Goal: Transaction & Acquisition: Purchase product/service

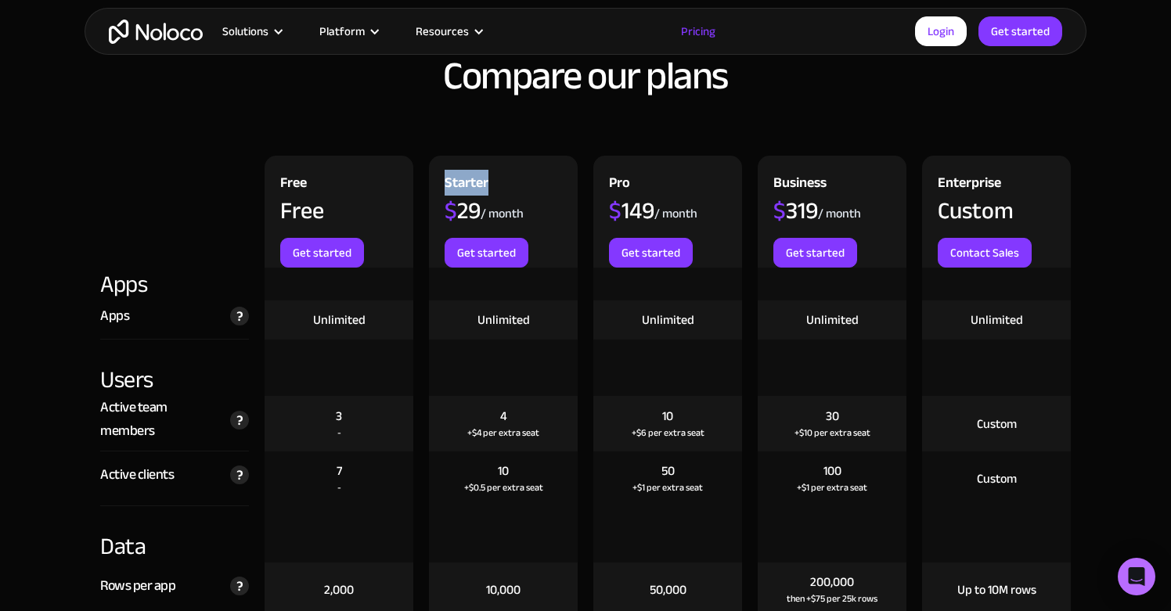
click at [703, 168] on div "Pro $ 149 / month Get started" at bounding box center [667, 212] width 149 height 112
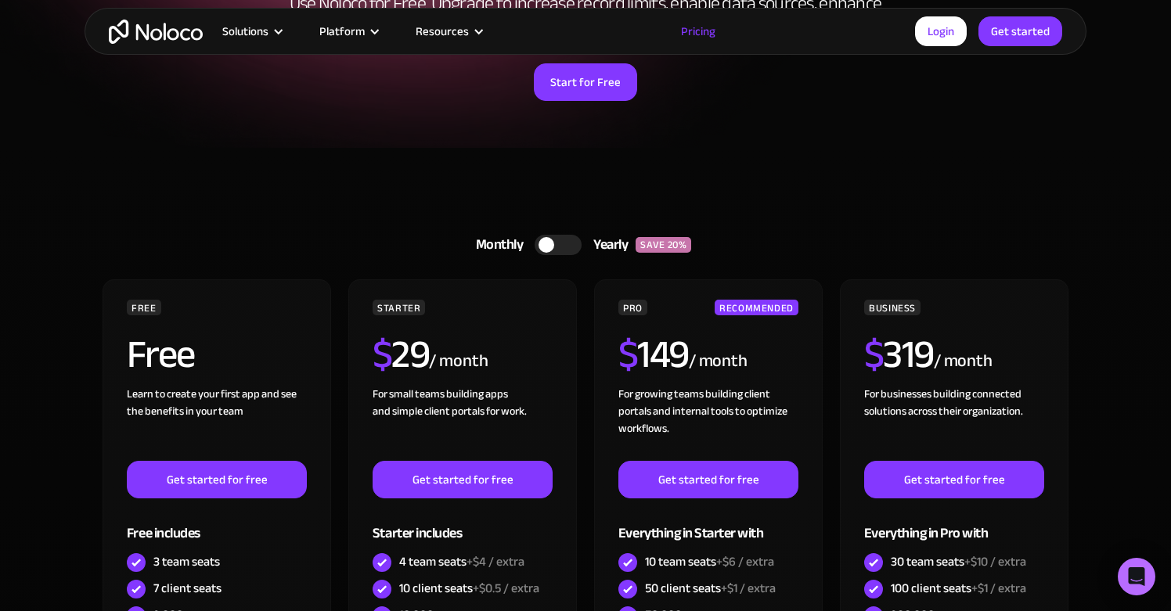
scroll to position [284, 0]
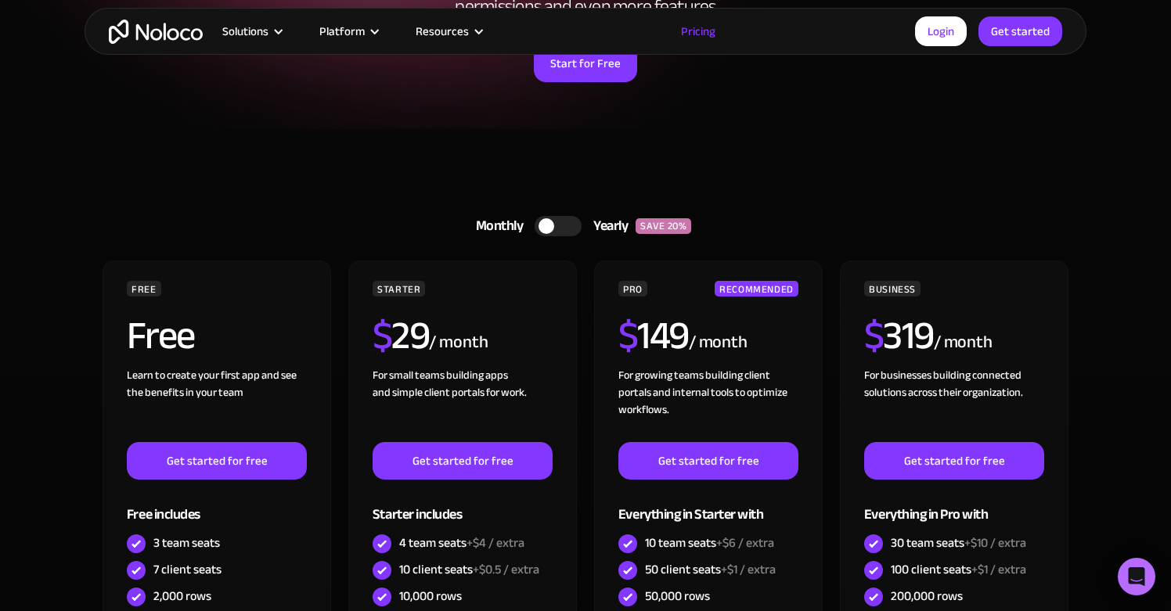
click at [566, 228] on div at bounding box center [557, 226] width 47 height 20
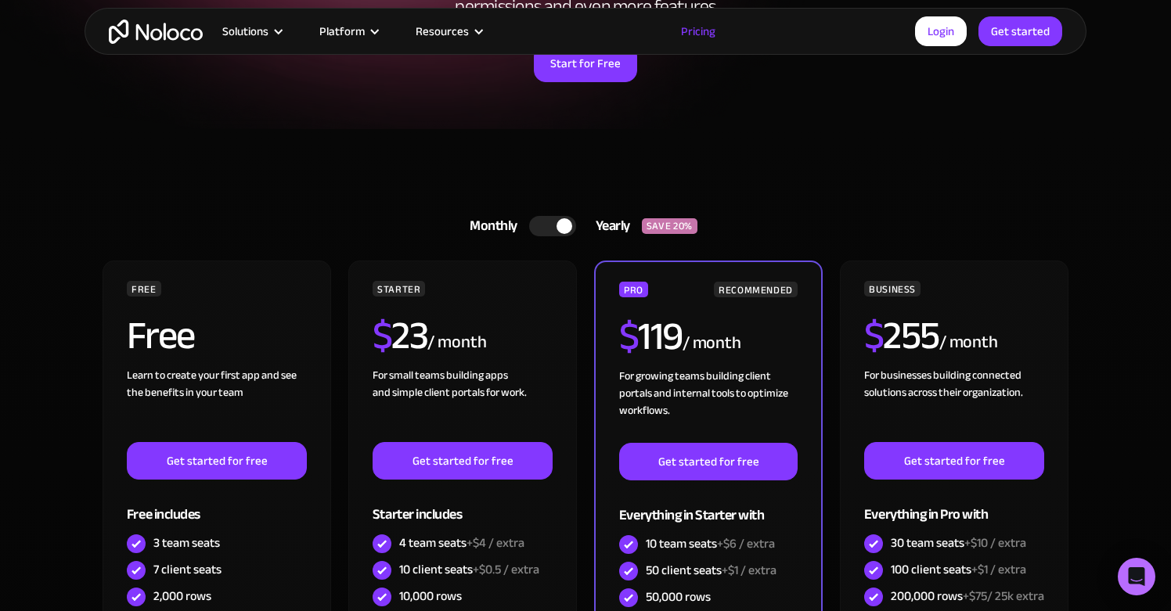
click at [566, 228] on div at bounding box center [564, 226] width 16 height 16
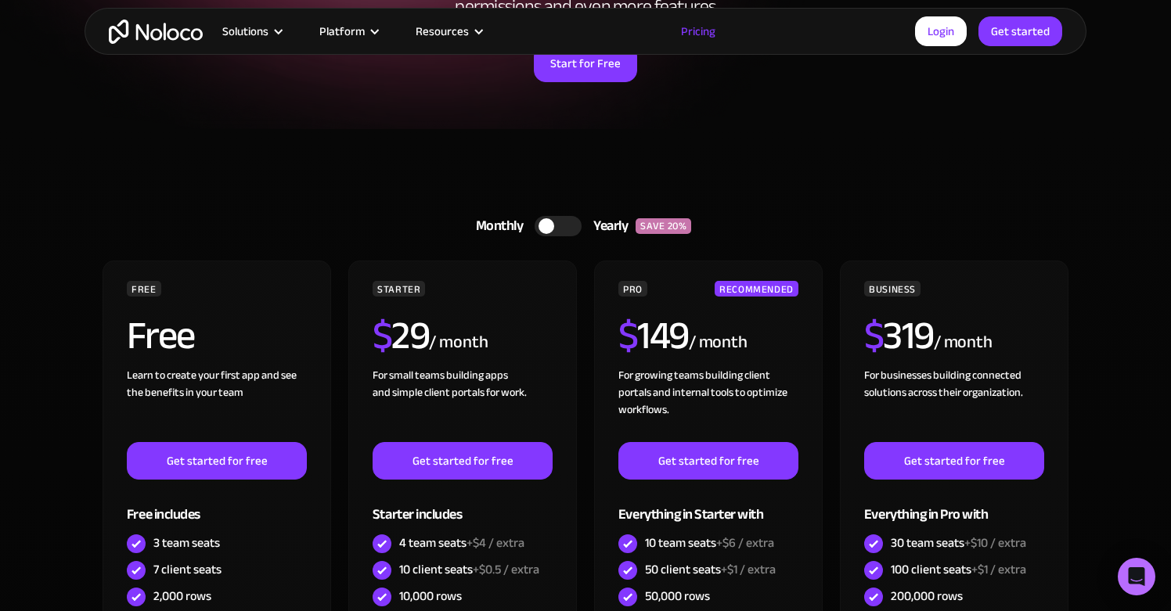
click at [566, 228] on div at bounding box center [557, 226] width 47 height 20
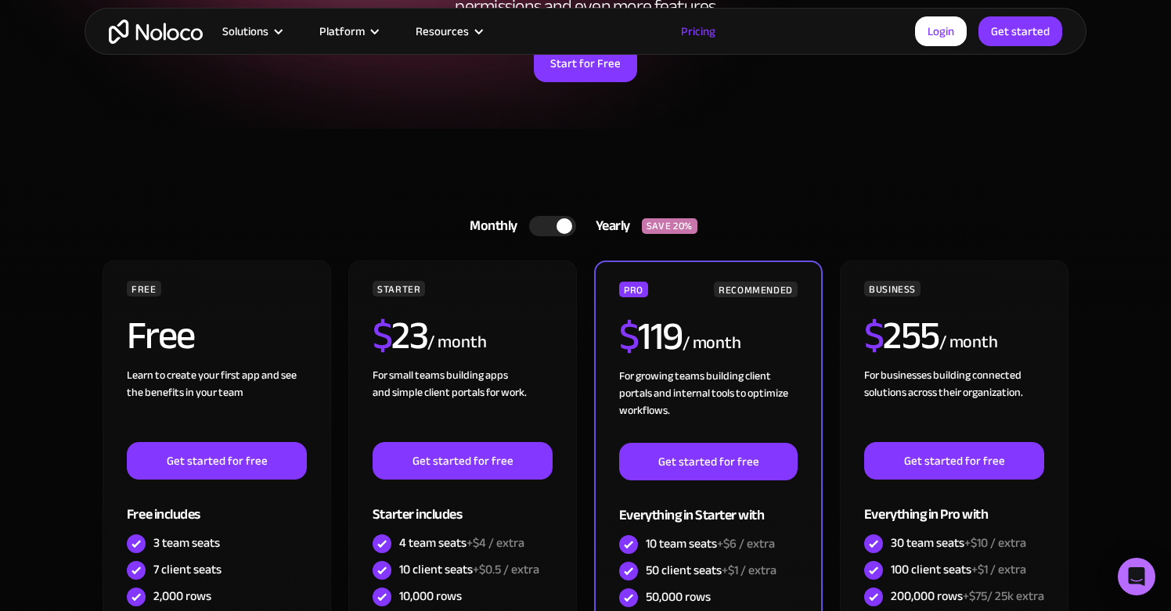
click at [566, 228] on div at bounding box center [564, 226] width 16 height 16
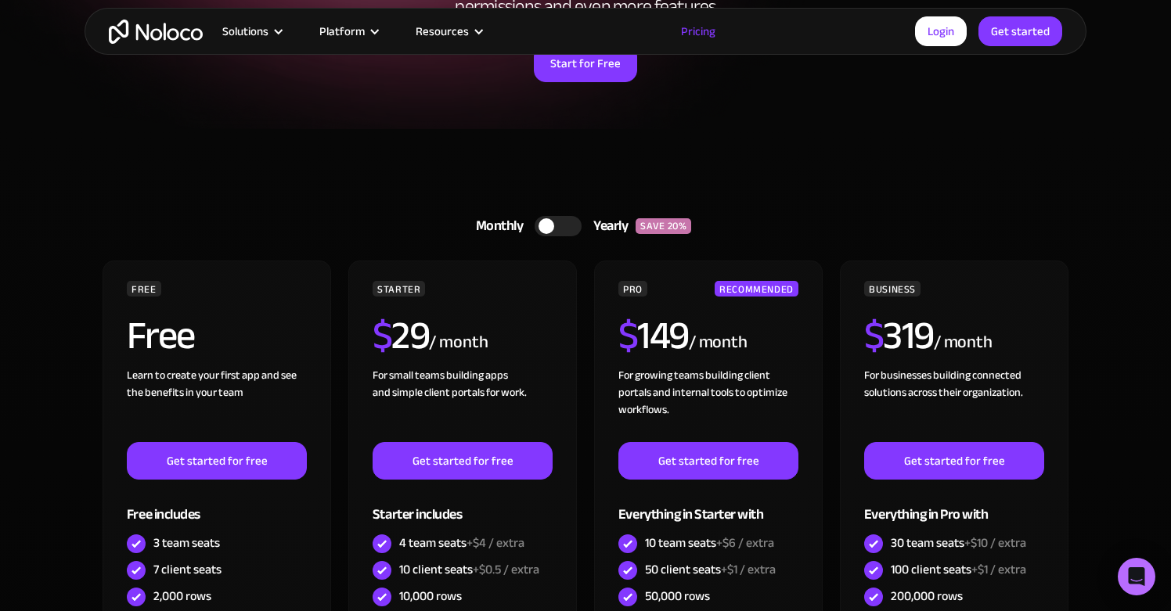
click at [566, 228] on div at bounding box center [557, 226] width 47 height 20
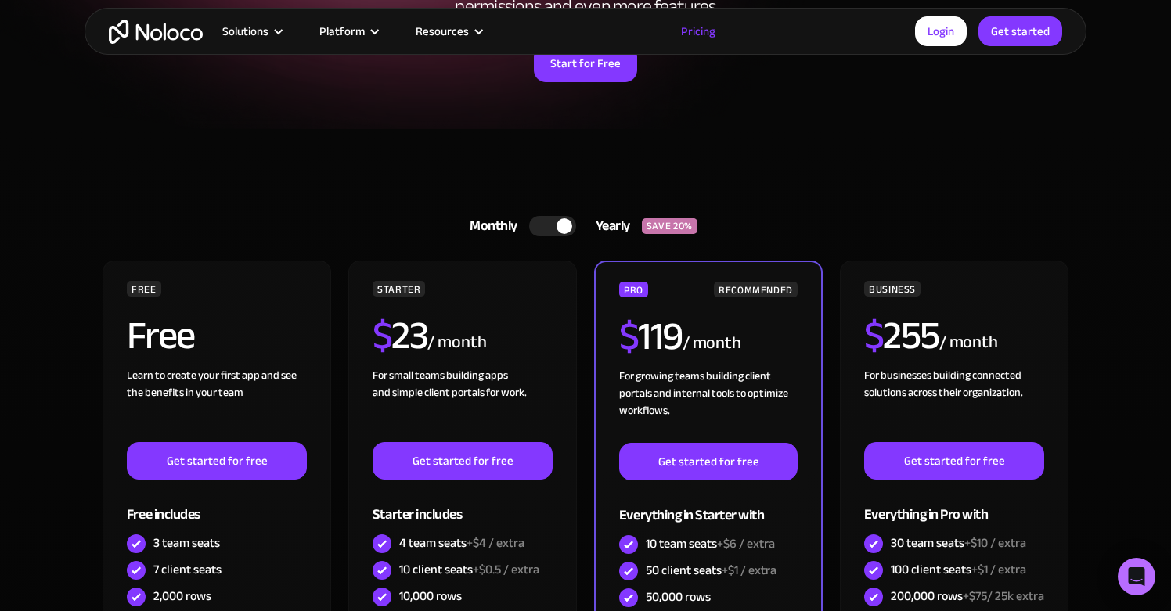
click at [566, 228] on div at bounding box center [564, 226] width 16 height 16
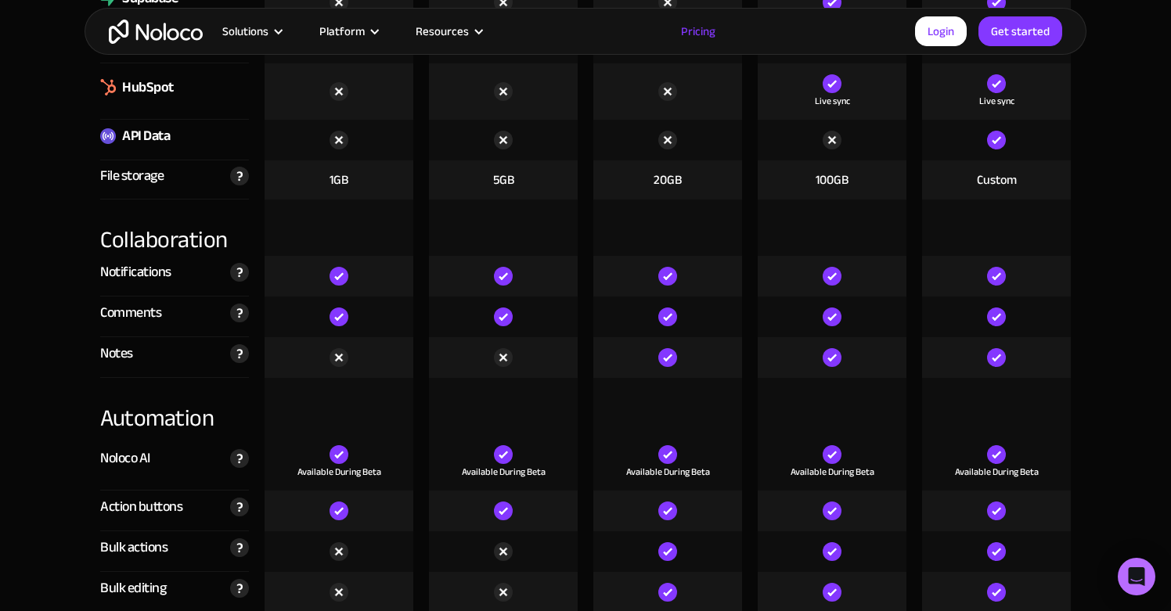
scroll to position [2854, 0]
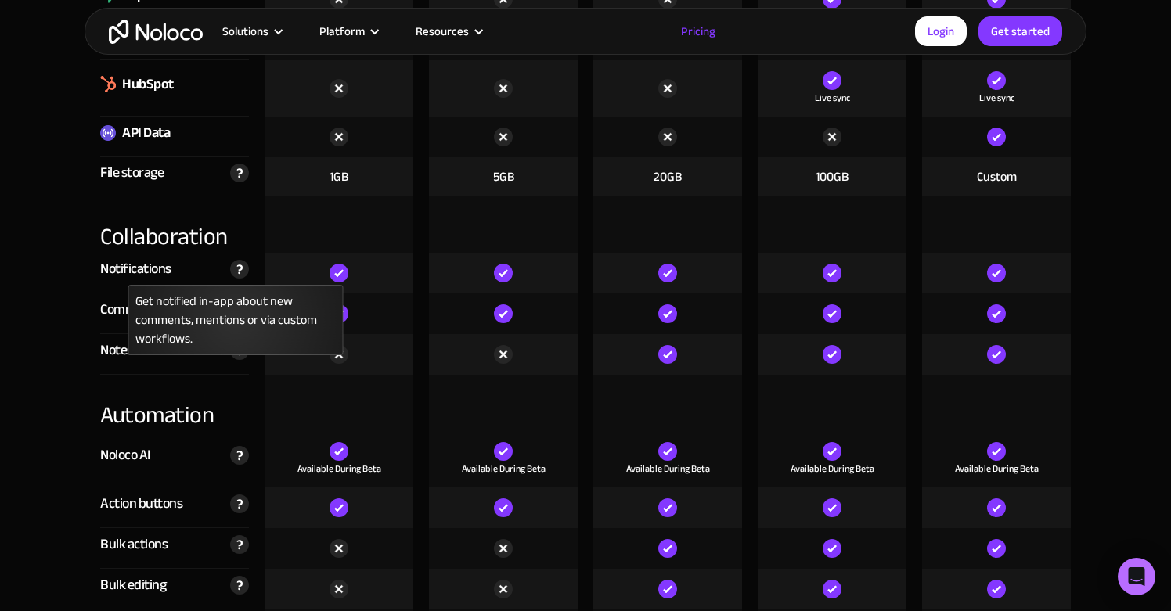
click at [243, 278] on img at bounding box center [239, 269] width 19 height 19
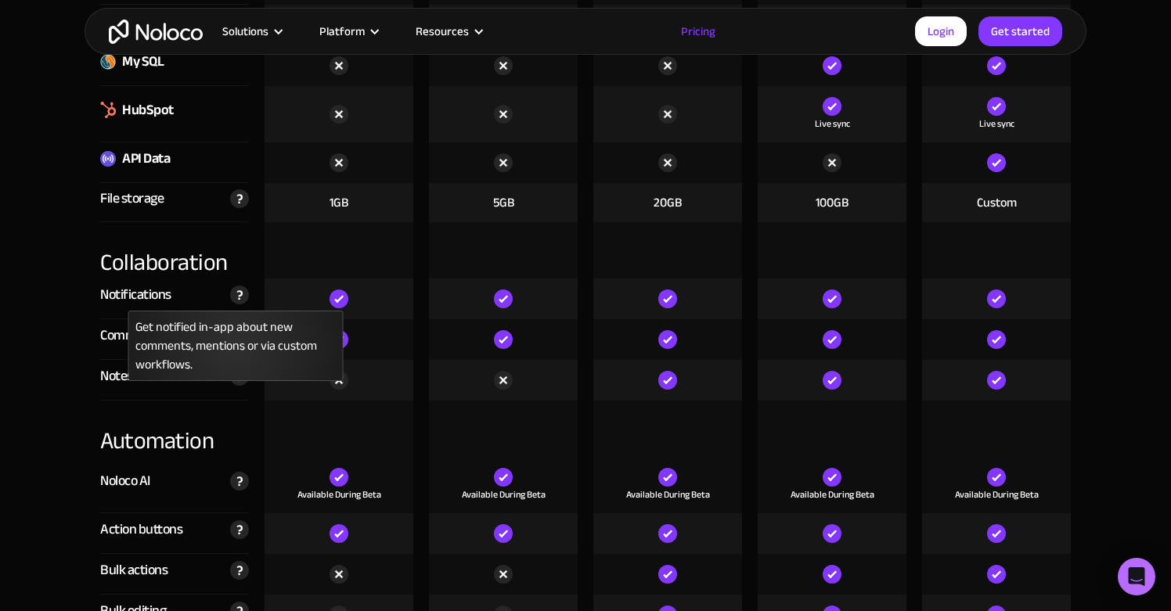
scroll to position [2820, 0]
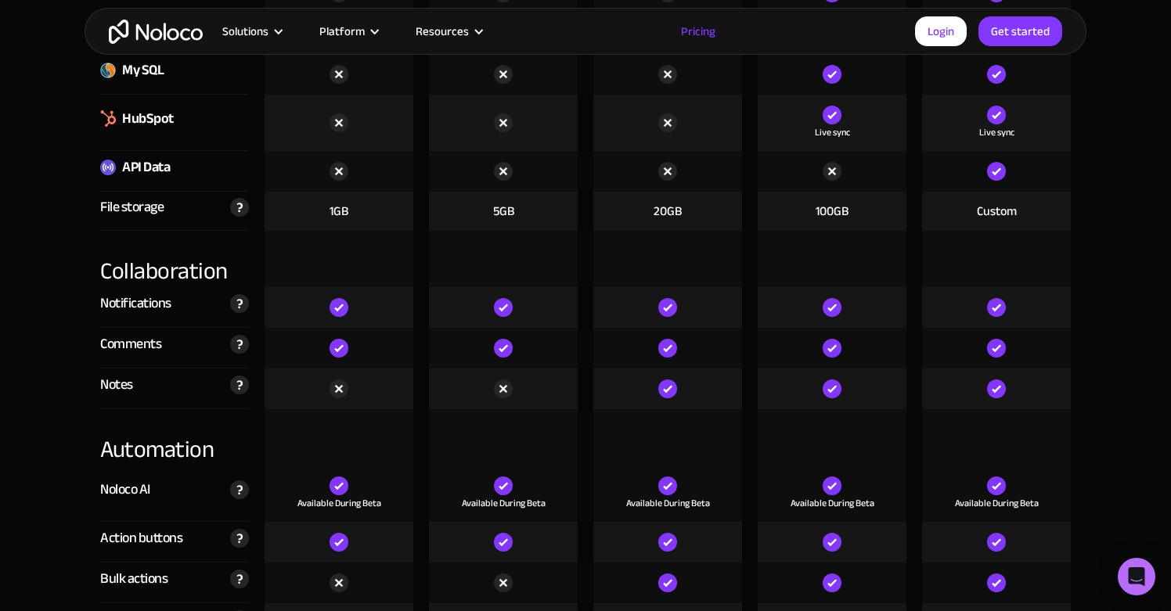
click at [156, 308] on div "Notifications" at bounding box center [135, 303] width 71 height 23
copy div "Notifications"
click at [116, 394] on div "Notes" at bounding box center [116, 384] width 33 height 23
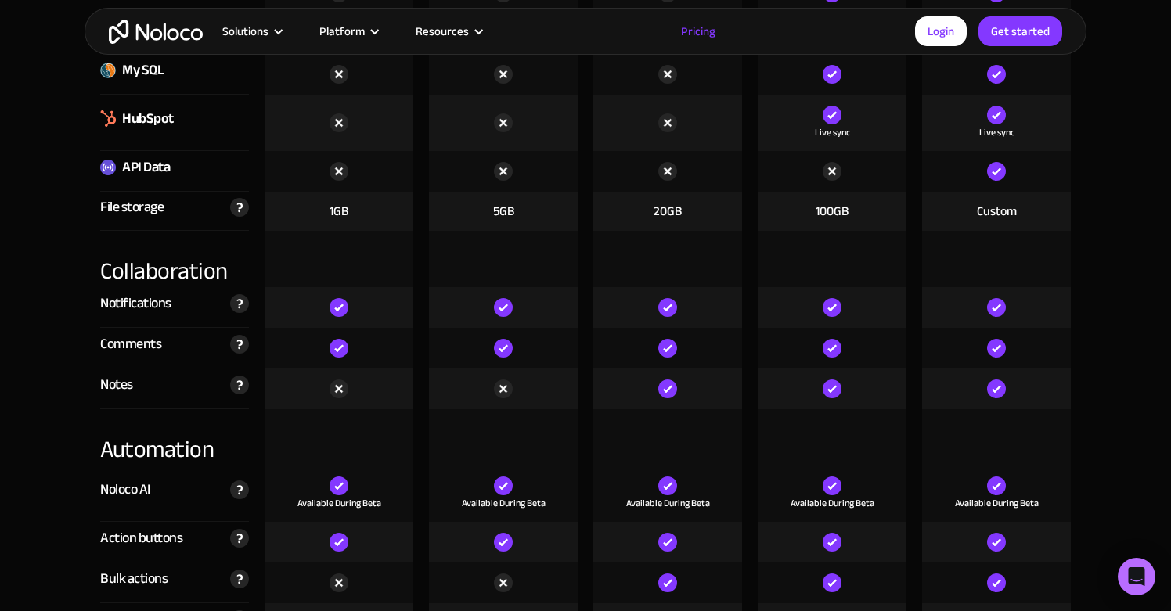
click at [116, 394] on div "Notes" at bounding box center [116, 384] width 33 height 23
copy div "Notes"
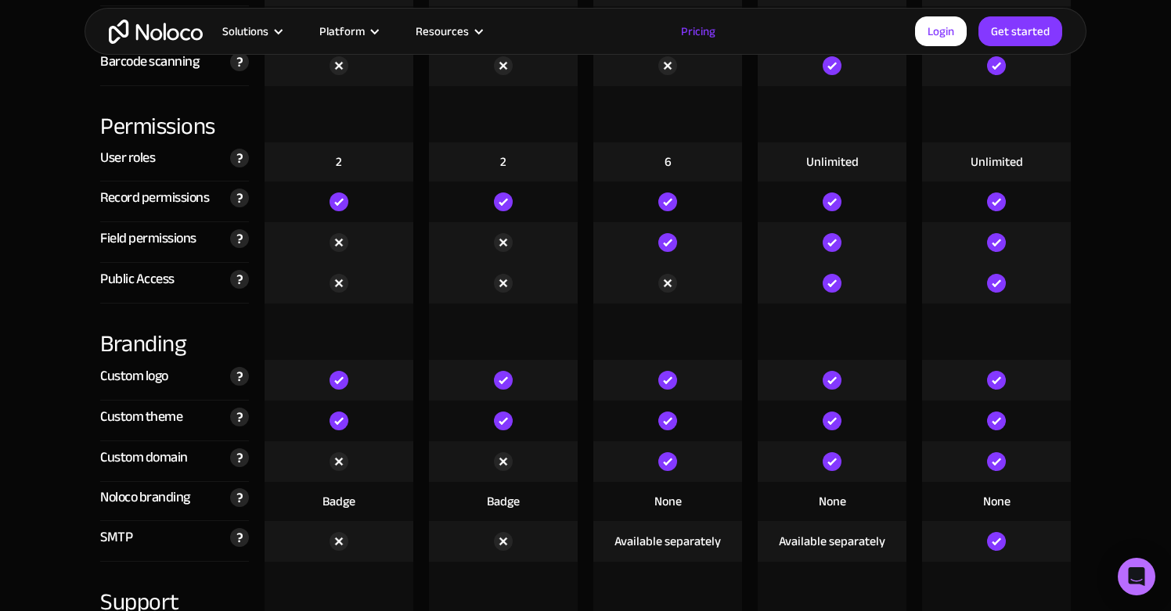
scroll to position [3559, 0]
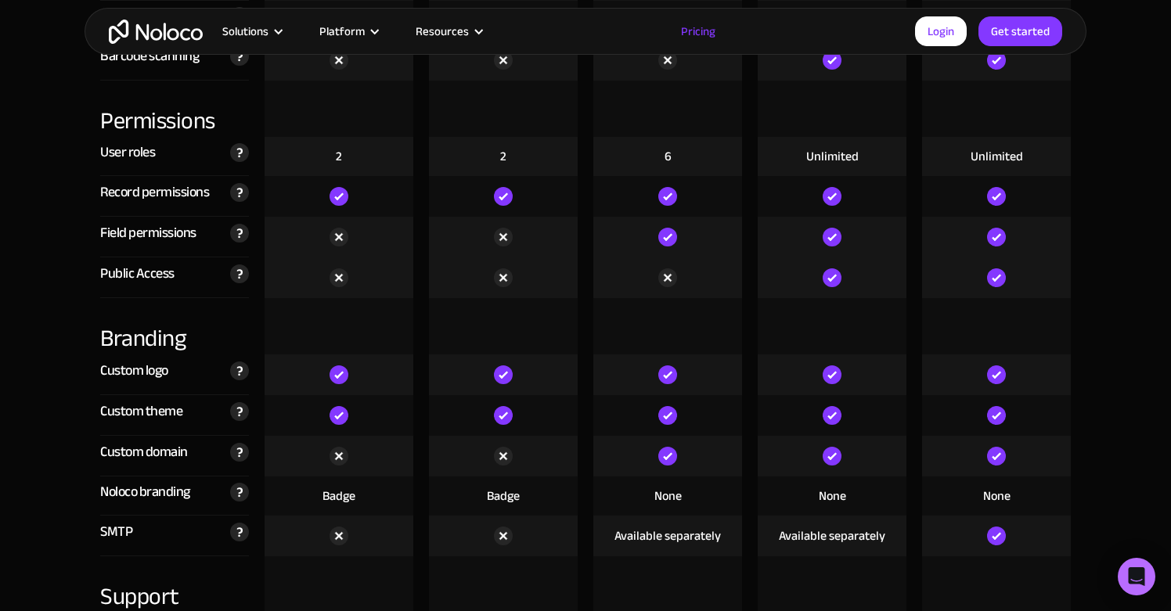
click at [375, 384] on div at bounding box center [338, 374] width 149 height 41
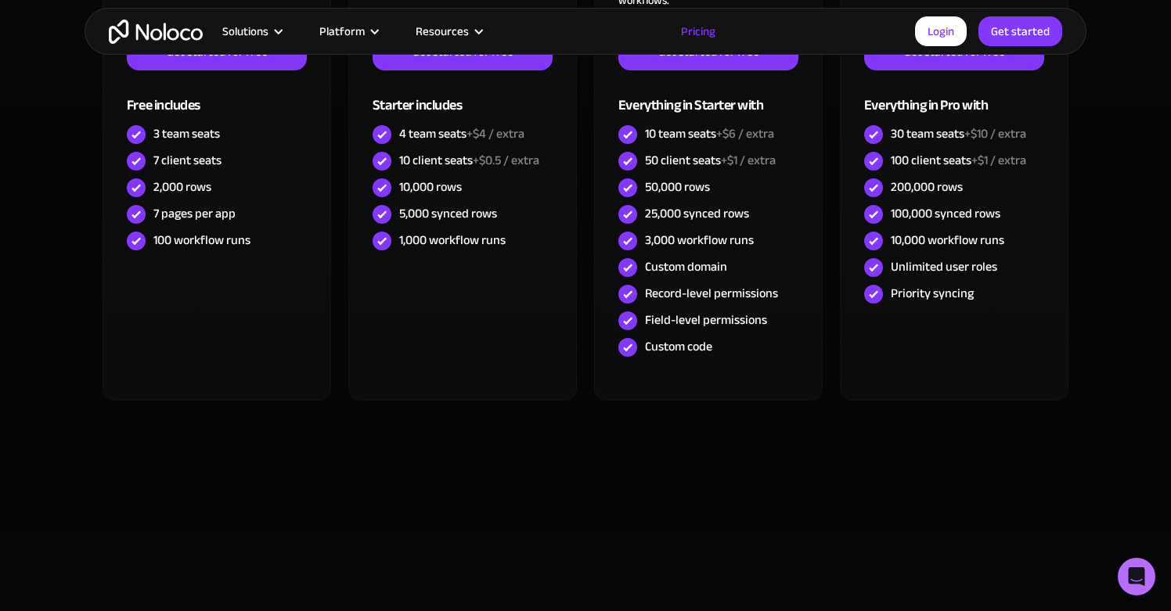
scroll to position [689, 0]
